Goal: Find specific page/section: Find specific page/section

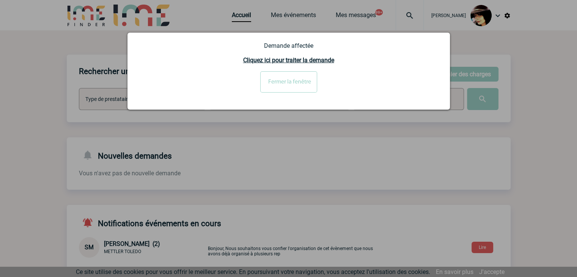
drag, startPoint x: 290, startPoint y: 85, endPoint x: 298, endPoint y: 83, distance: 8.1
click at [290, 84] on input "Fermer la fenêtre" at bounding box center [288, 81] width 57 height 21
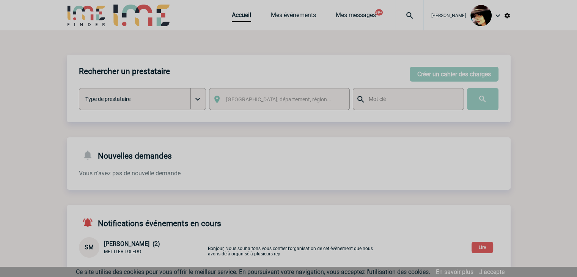
click at [405, 14] on div at bounding box center [288, 138] width 577 height 277
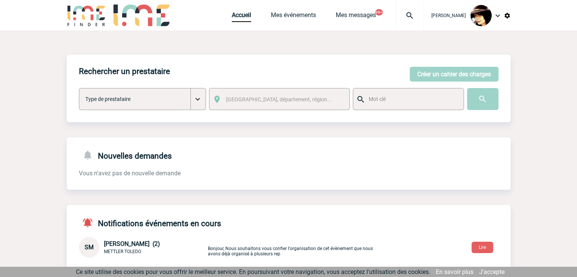
click at [405, 14] on img at bounding box center [409, 15] width 27 height 9
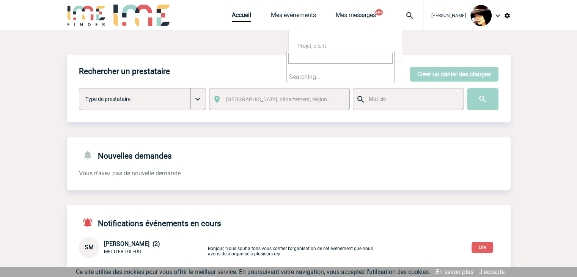
click at [331, 58] on input "search" at bounding box center [340, 58] width 104 height 11
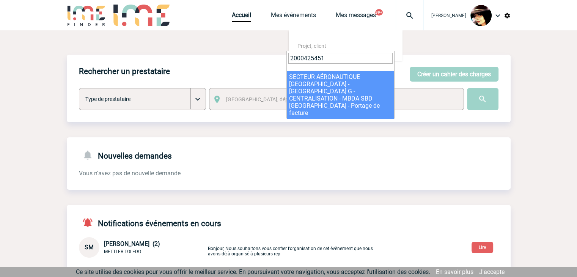
type input "2000425451"
select select "24952"
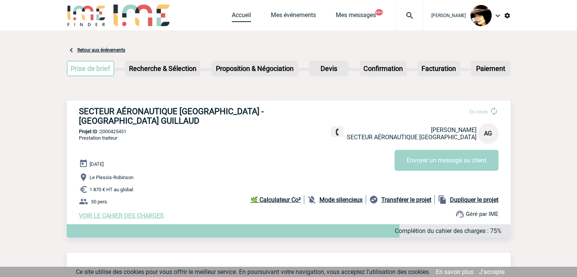
click at [232, 20] on link "Accueil" at bounding box center [241, 16] width 19 height 11
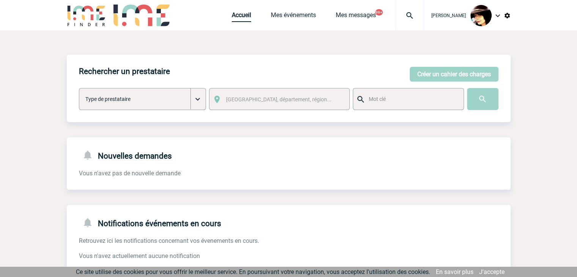
click at [241, 16] on link "Accueil" at bounding box center [241, 16] width 19 height 11
drag, startPoint x: 226, startPoint y: 17, endPoint x: 228, endPoint y: 2, distance: 15.3
click at [232, 17] on link "Accueil" at bounding box center [241, 16] width 19 height 11
